Goal: Information Seeking & Learning: Learn about a topic

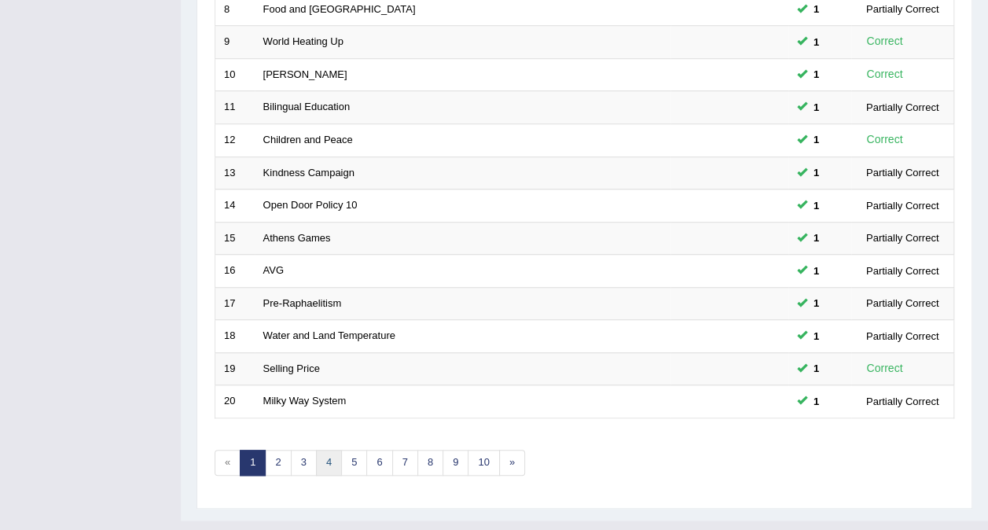
click at [335, 450] on link "4" at bounding box center [329, 463] width 26 height 26
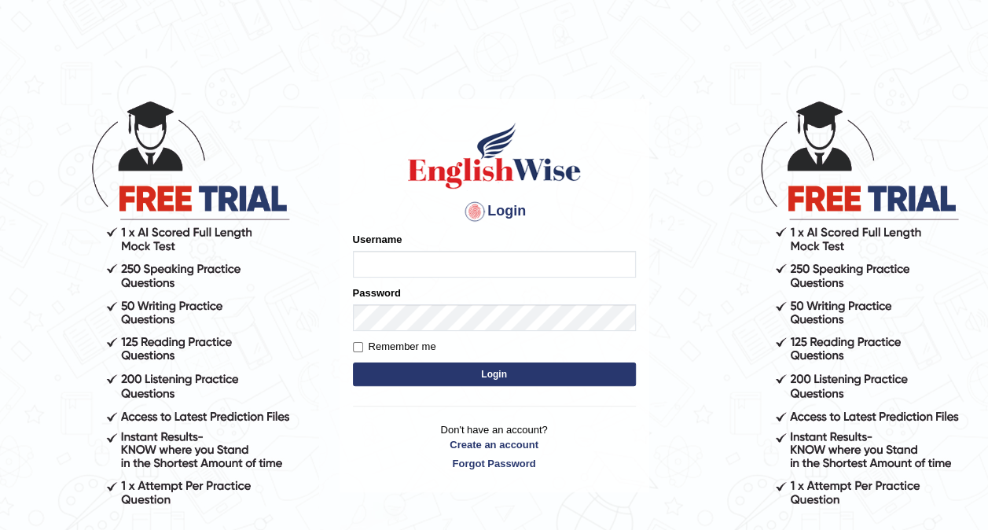
type input "ariambadoles"
click at [434, 376] on button "Login" at bounding box center [494, 374] width 283 height 24
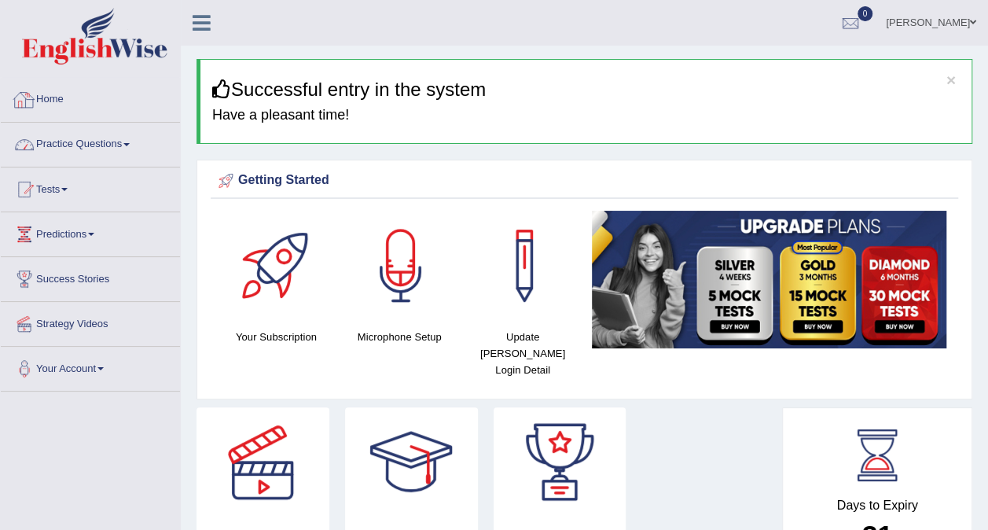
click at [115, 140] on link "Practice Questions" at bounding box center [90, 142] width 179 height 39
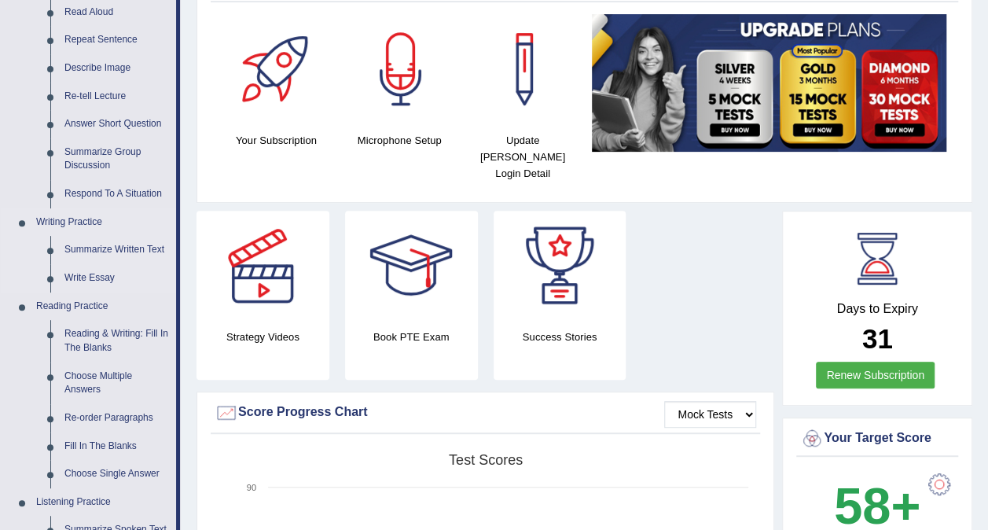
scroll to position [393, 0]
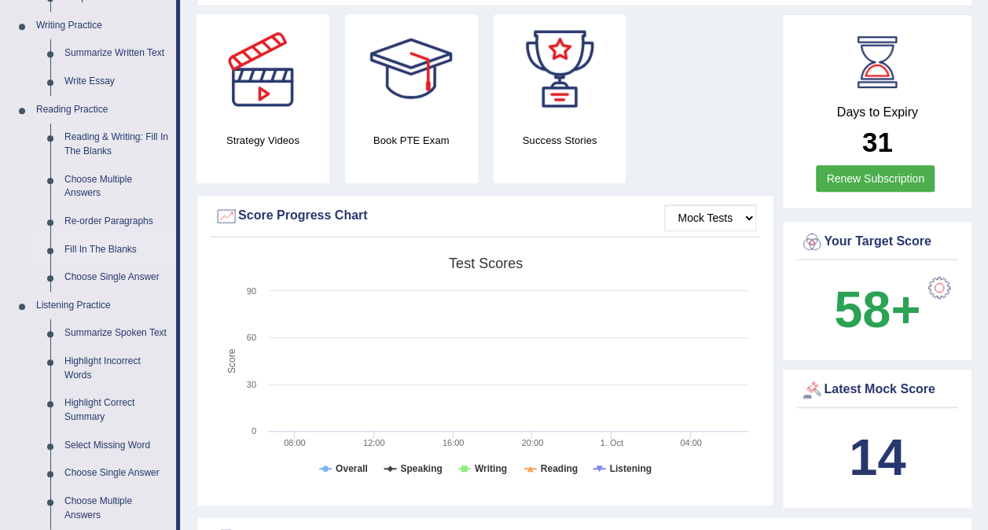
click at [83, 250] on link "Fill In The Blanks" at bounding box center [116, 250] width 119 height 28
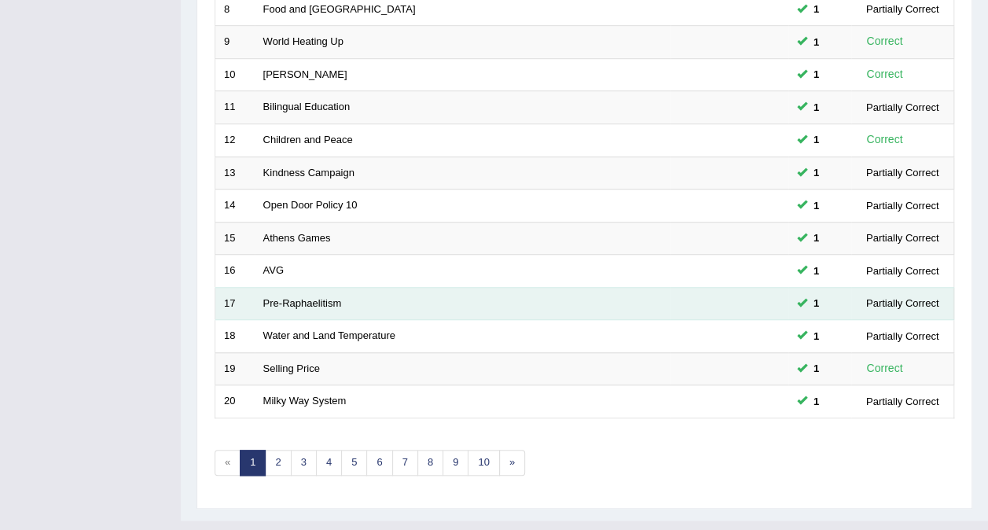
scroll to position [503, 0]
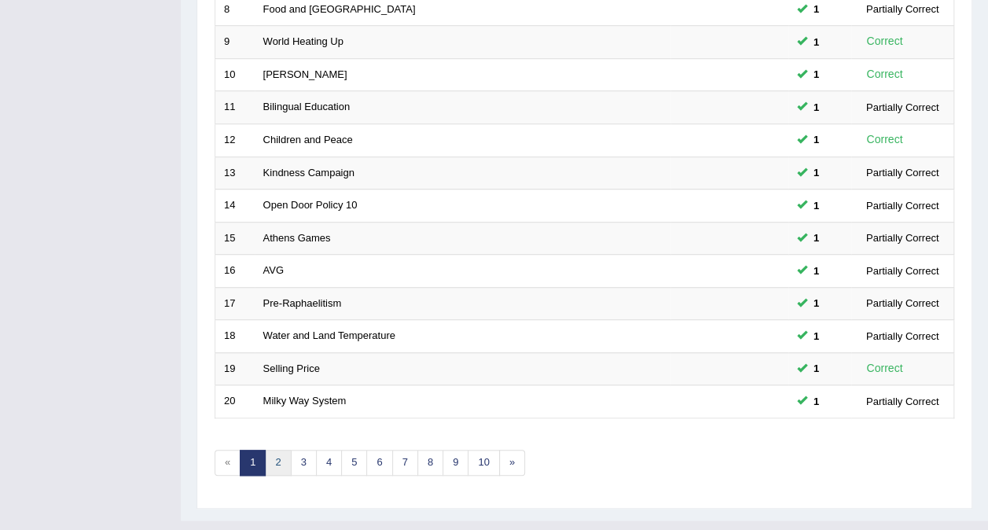
click at [272, 450] on link "2" at bounding box center [278, 463] width 26 height 26
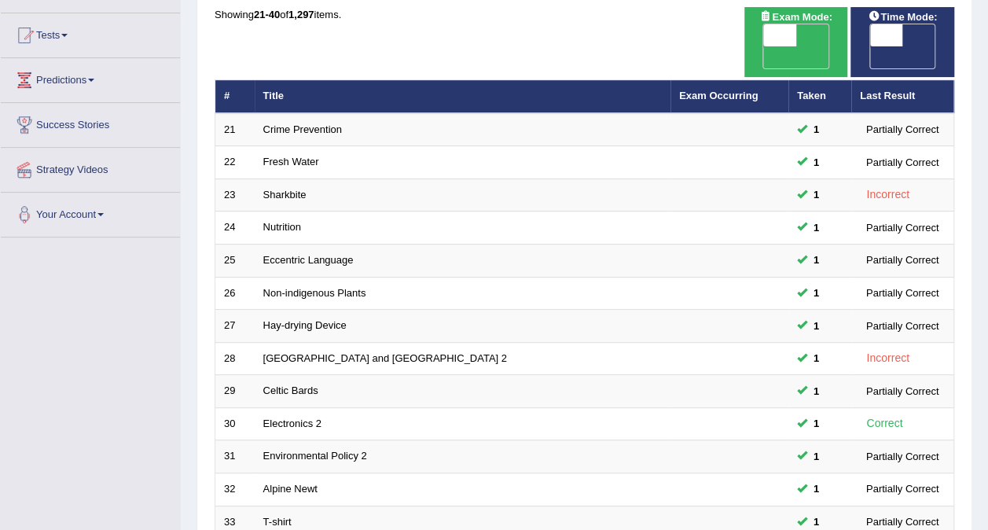
scroll to position [393, 0]
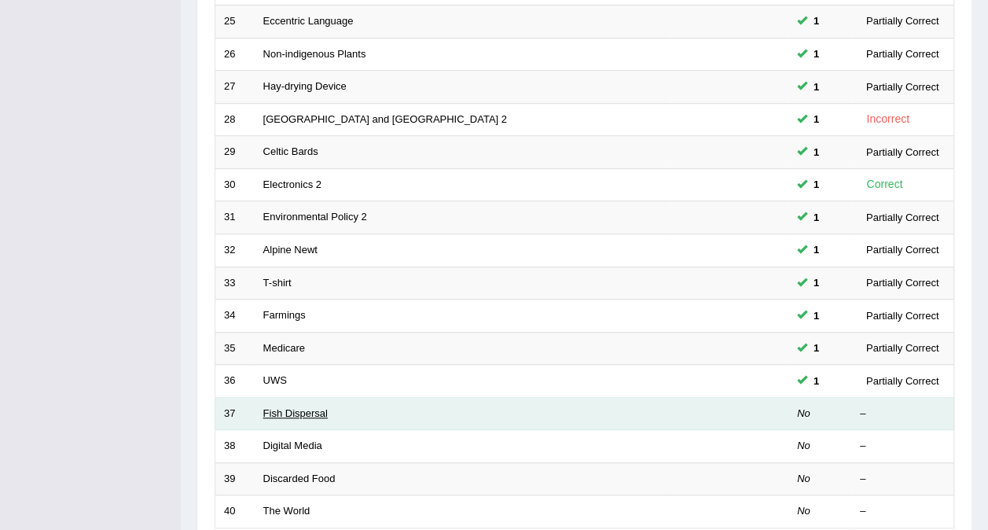
click at [300, 407] on link "Fish Dispersal" at bounding box center [295, 413] width 64 height 12
